Goal: Task Accomplishment & Management: Use online tool/utility

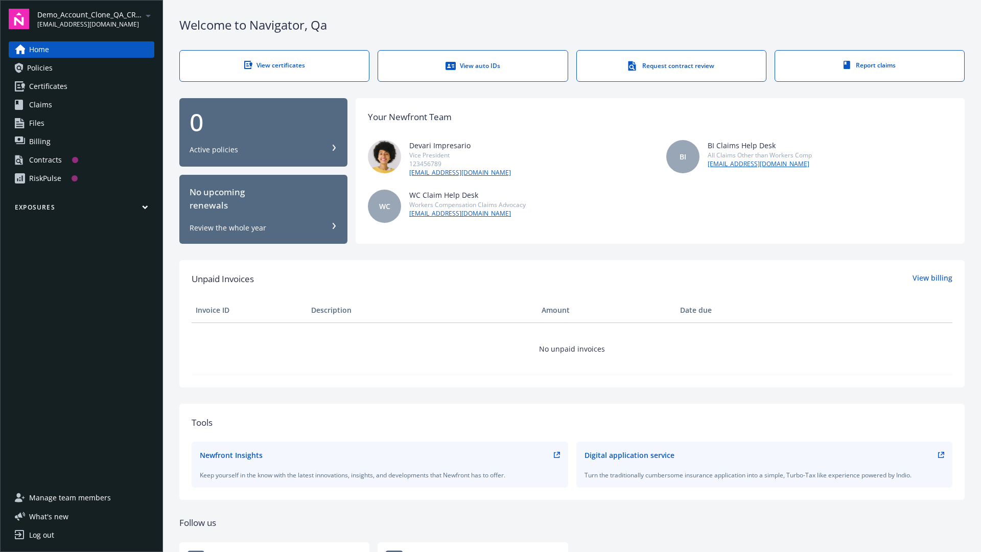
click at [96, 19] on span "Demo_Account_Clone_QA_CR_Tests_Prospect" at bounding box center [89, 14] width 105 height 11
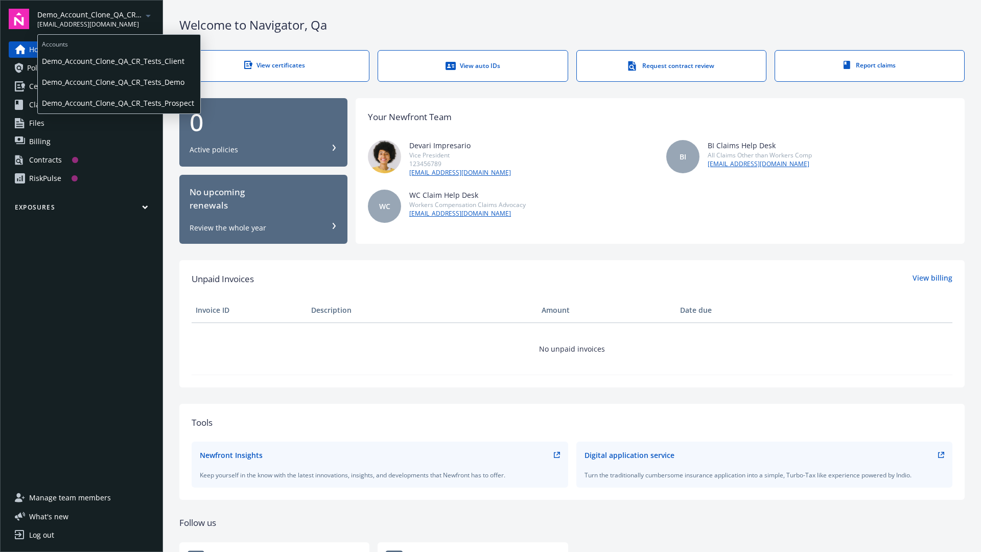
click at [118, 61] on span "Demo_Account_Clone_QA_CR_Tests_Client" at bounding box center [119, 61] width 154 height 21
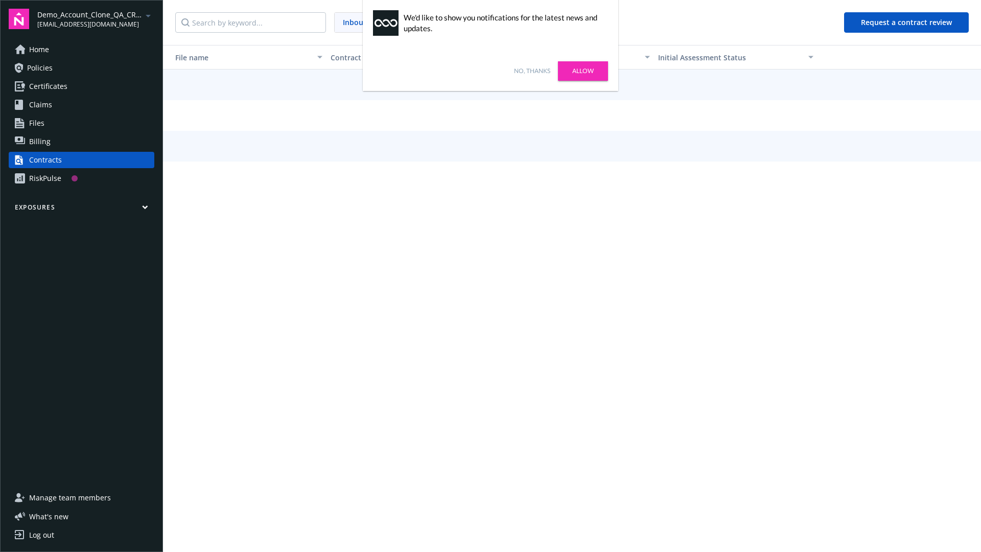
click at [532, 71] on link "No, thanks" at bounding box center [532, 70] width 36 height 9
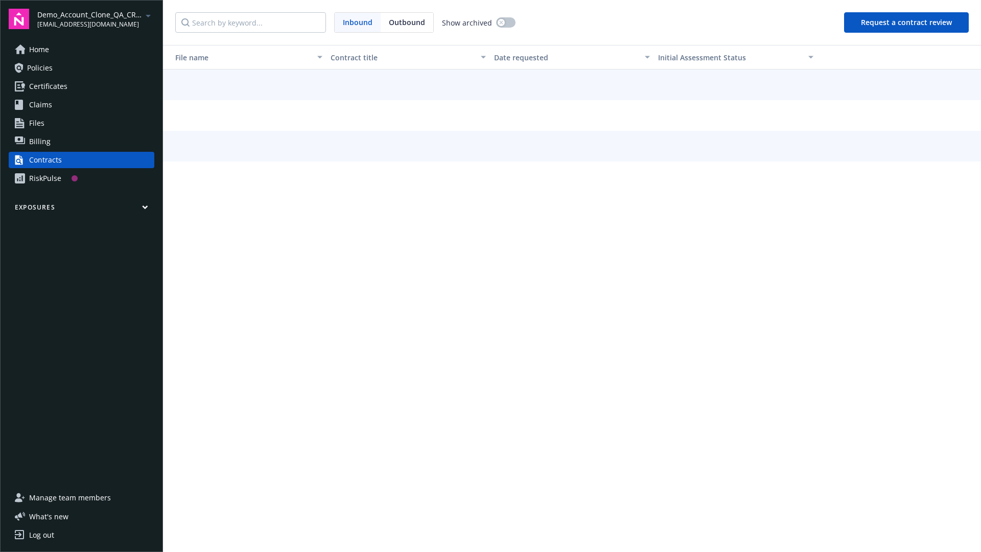
click at [907, 22] on button "Request a contract review" at bounding box center [906, 22] width 125 height 20
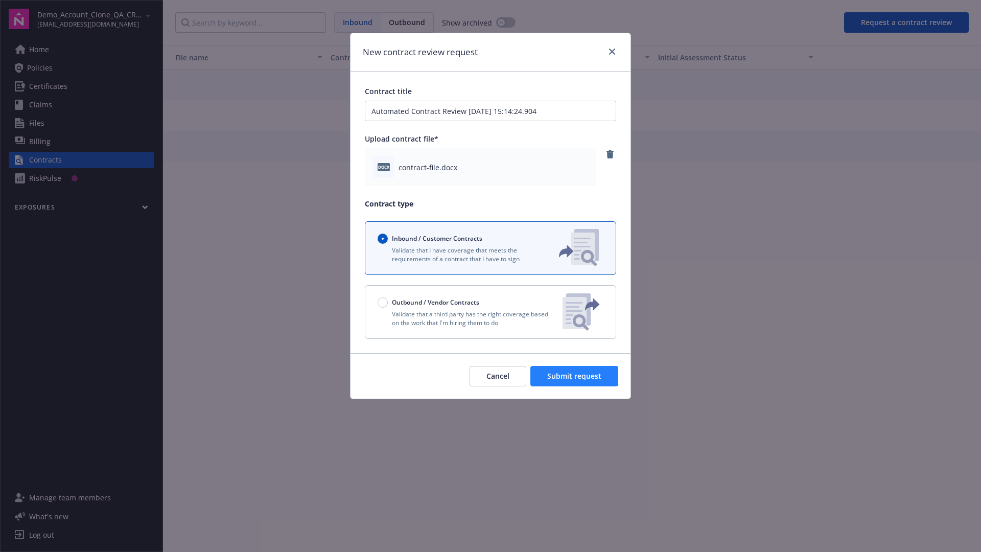
type input "Automated Contract Review 08-11-2025 15:14:24.904"
click at [575, 376] on span "Submit request" at bounding box center [574, 376] width 54 height 10
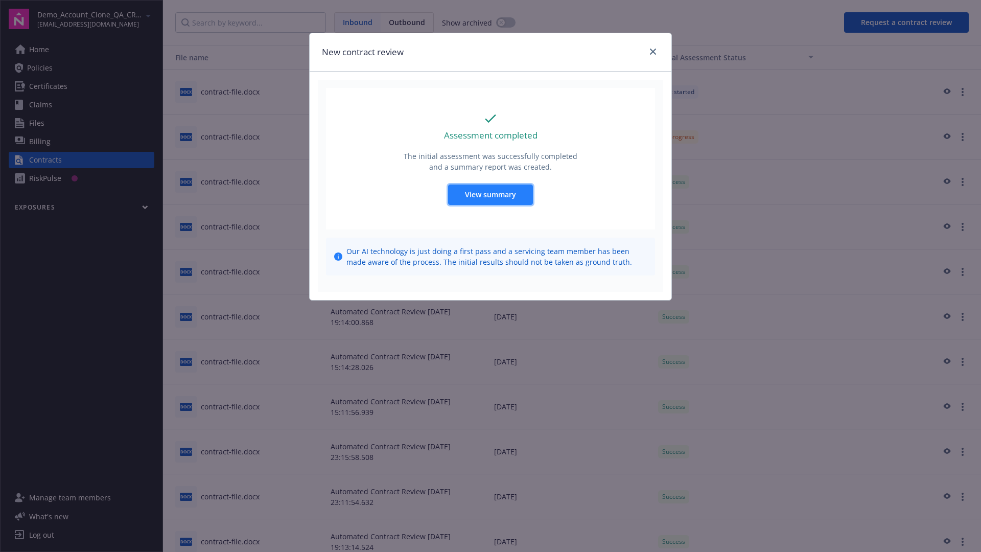
click at [490, 194] on span "View summary" at bounding box center [490, 195] width 51 height 10
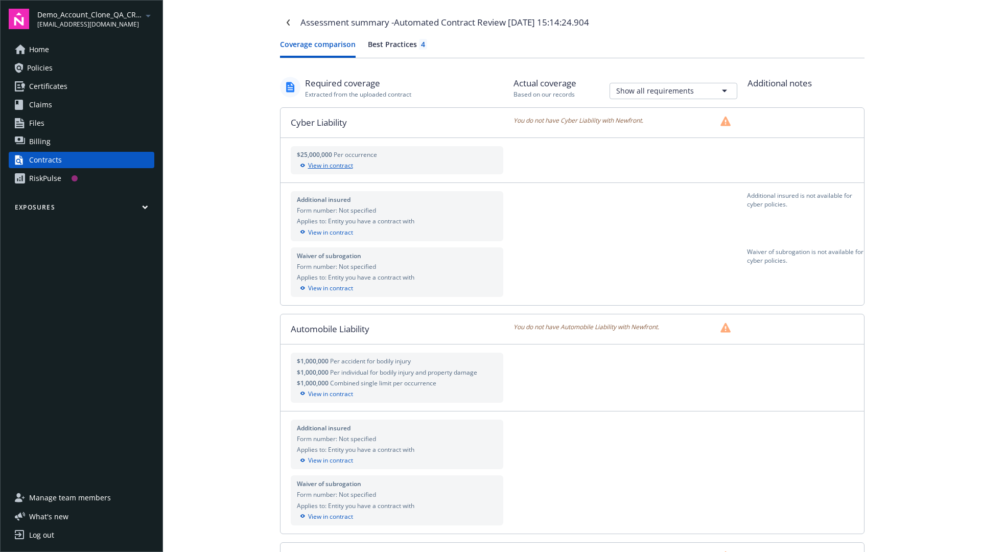
click at [396, 166] on div "View in contract" at bounding box center [397, 165] width 201 height 9
